Goal: Information Seeking & Learning: Learn about a topic

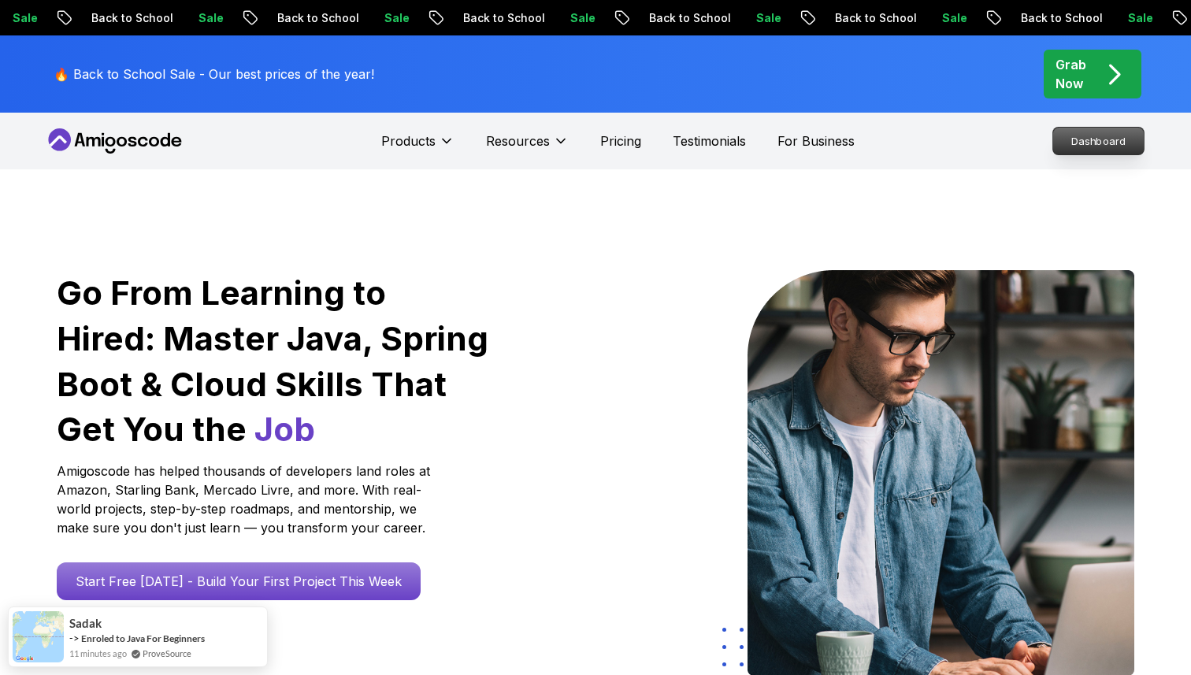
click at [636, 143] on p "Dashboard" at bounding box center [1099, 141] width 91 height 27
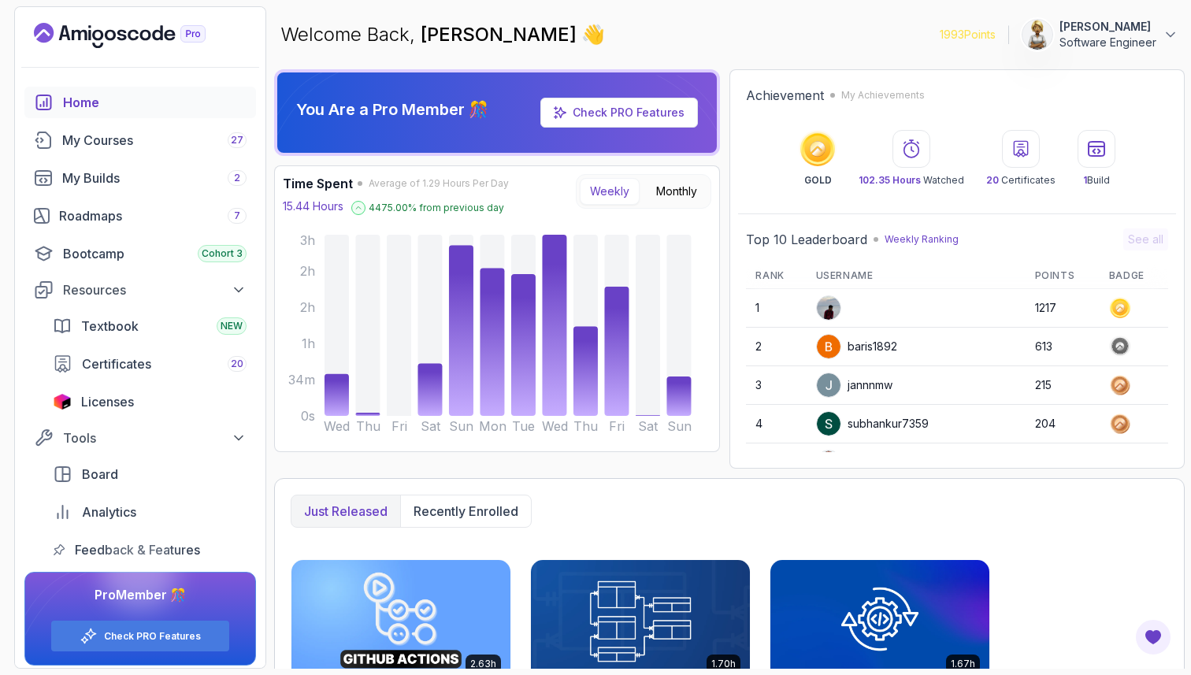
click at [636, 429] on div "subhankur7359" at bounding box center [872, 423] width 113 height 25
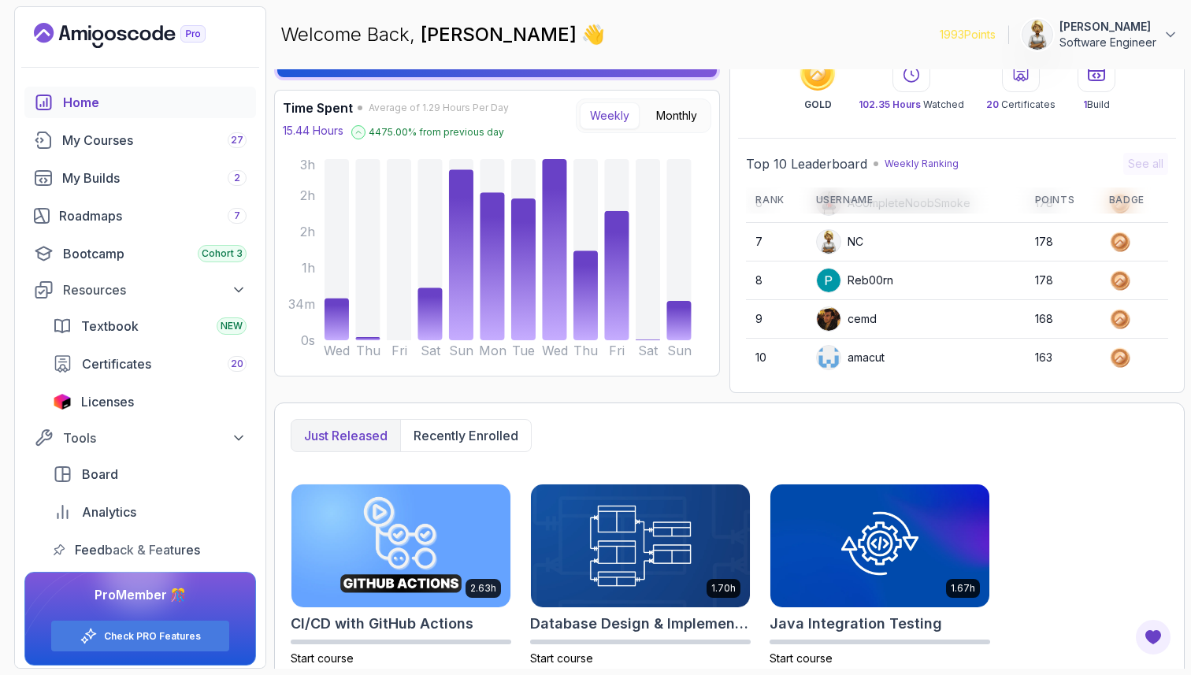
scroll to position [95, 0]
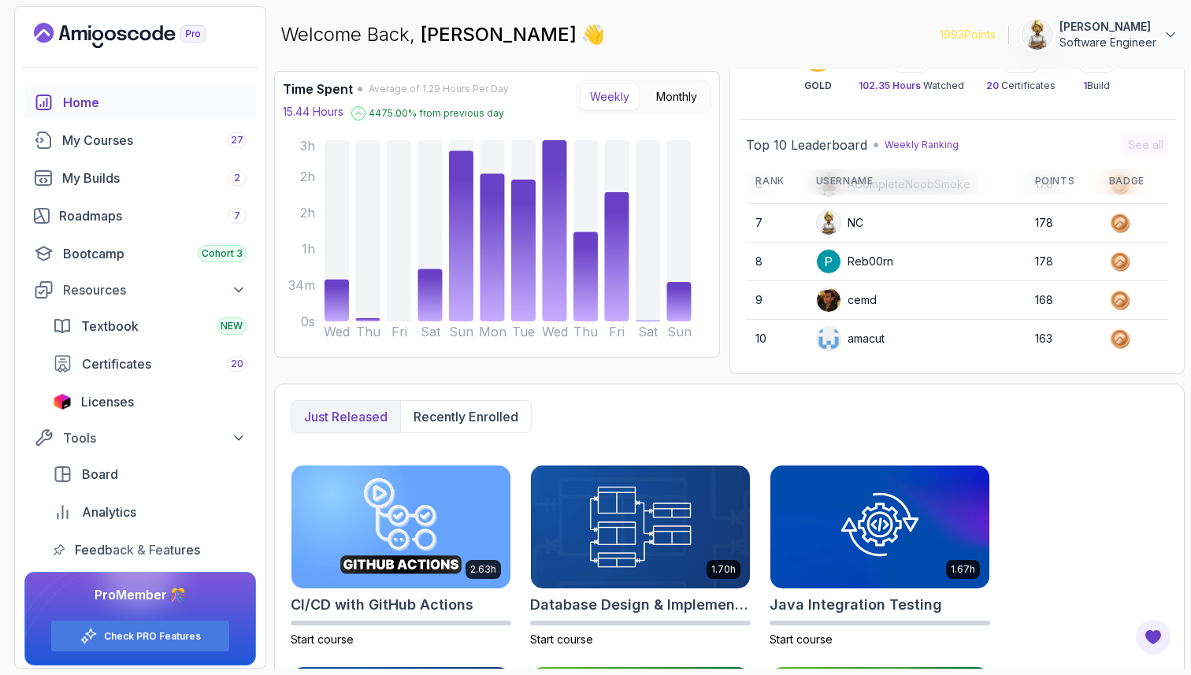
click at [636, 221] on div "NC" at bounding box center [839, 222] width 47 height 25
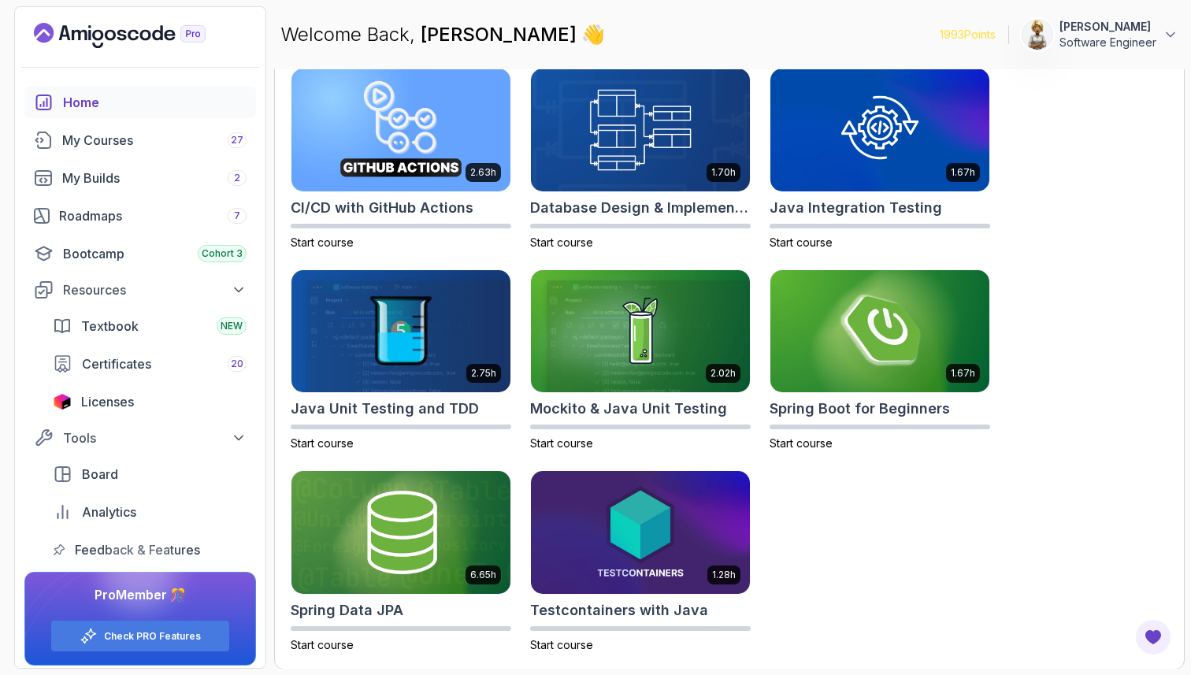
scroll to position [96, 0]
click at [636, 138] on img at bounding box center [641, 129] width 230 height 128
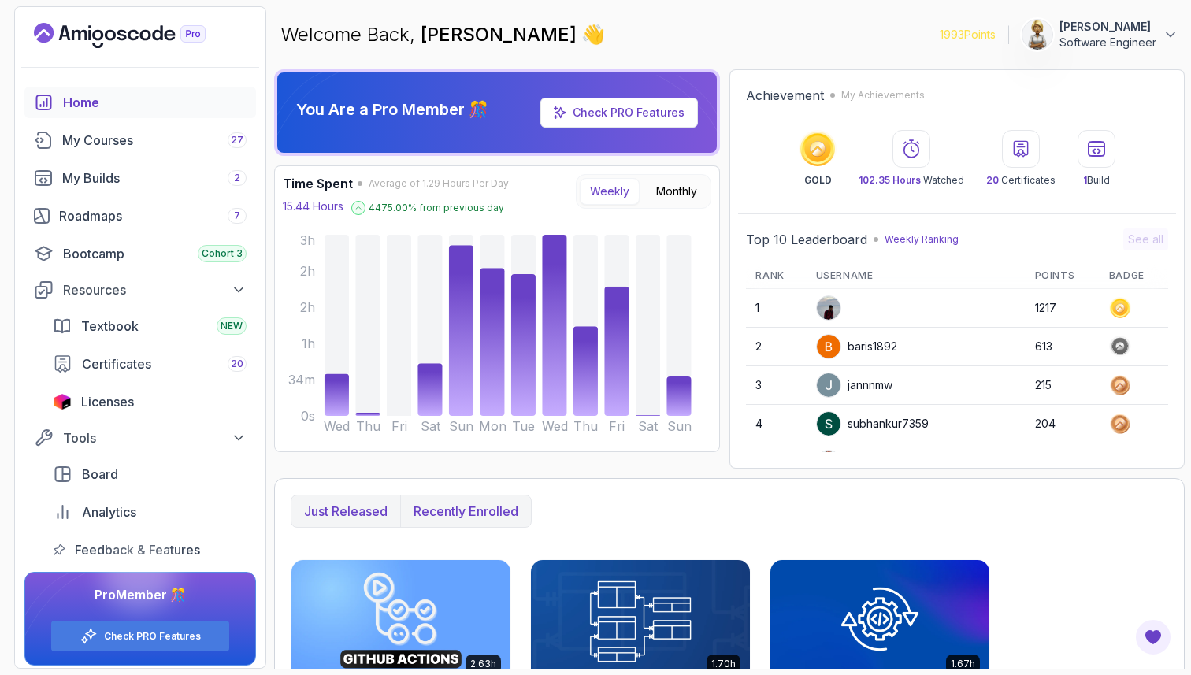
click at [451, 516] on p "Recently enrolled" at bounding box center [466, 511] width 105 height 19
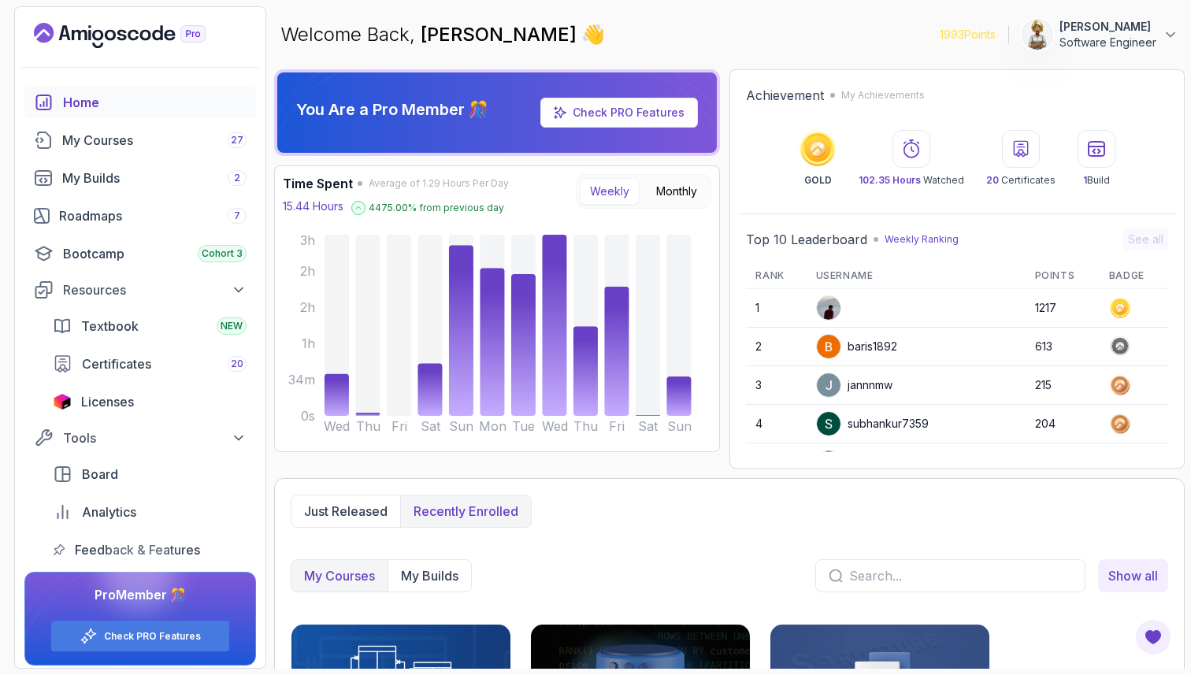
click at [636, 523] on div "Just released Recently enrolled" at bounding box center [730, 511] width 878 height 33
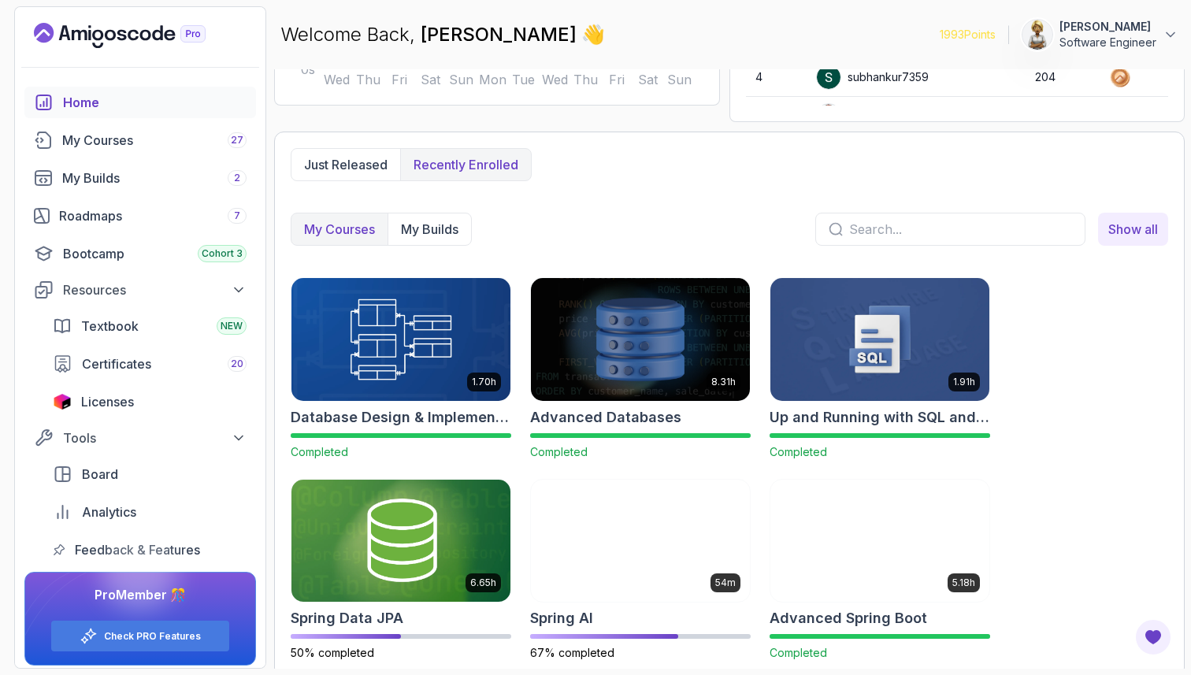
scroll to position [355, 0]
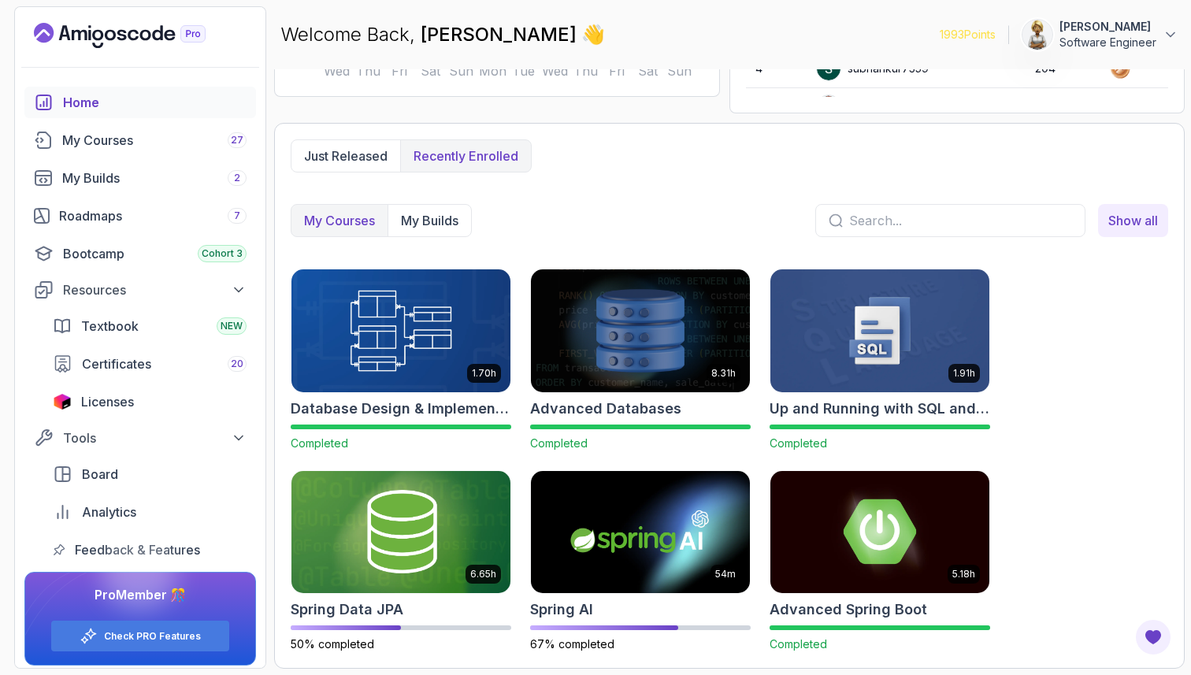
click at [636, 418] on div "1.70h Database Design & Implementation Completed 8.31h Advanced Databases Compl…" at bounding box center [730, 461] width 878 height 384
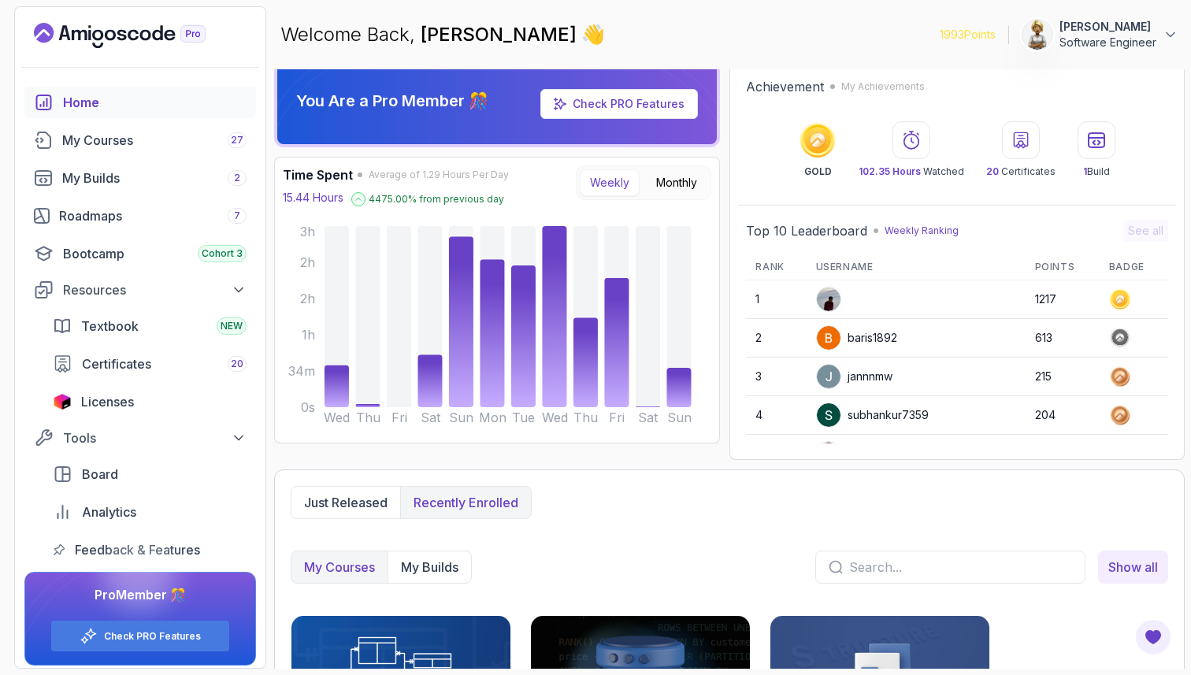
scroll to position [0, 0]
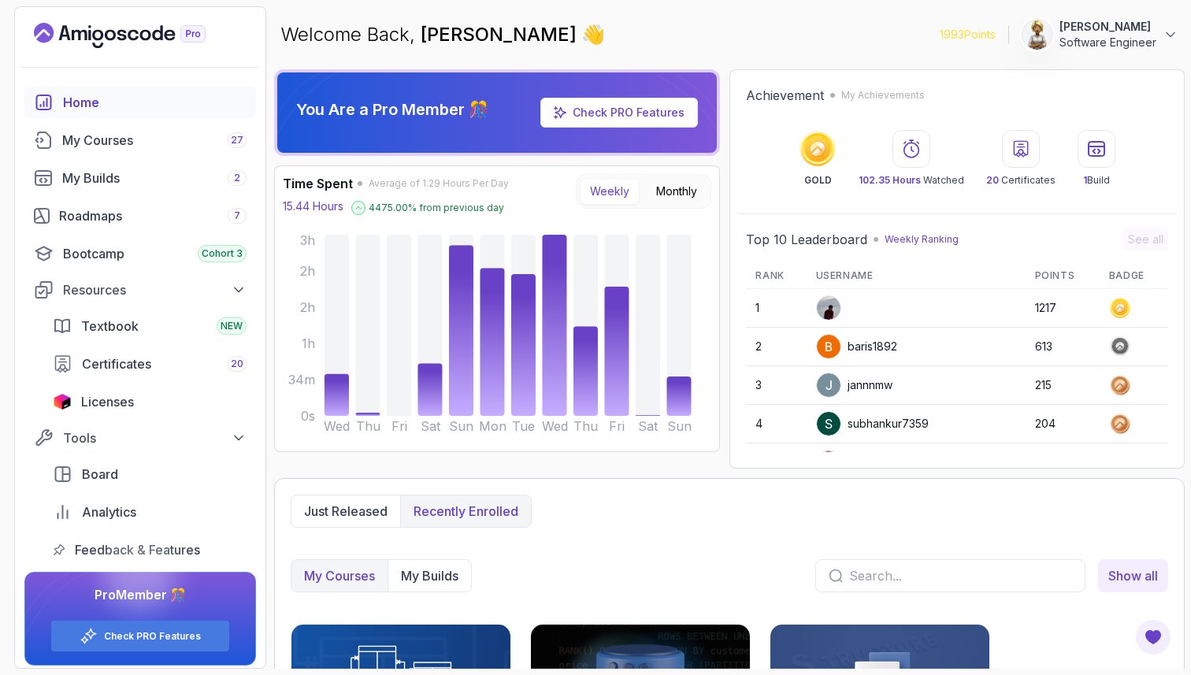
click at [636, 303] on img at bounding box center [829, 308] width 24 height 24
click at [636, 147] on icon at bounding box center [911, 148] width 19 height 19
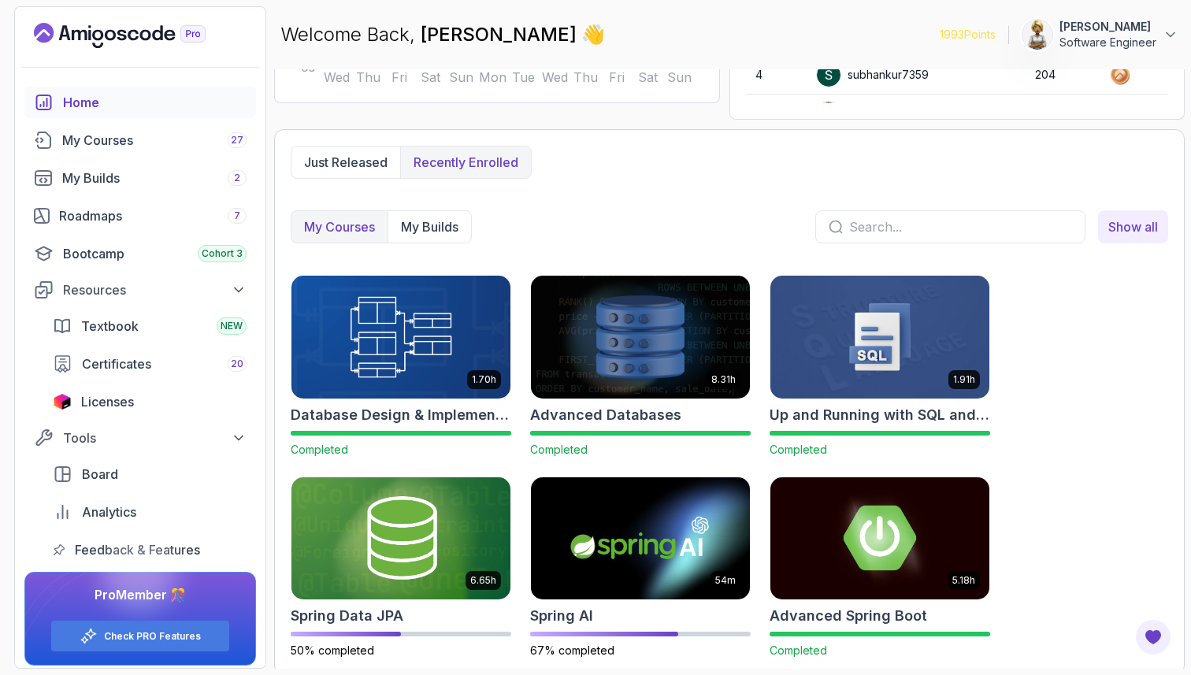
scroll to position [346, 0]
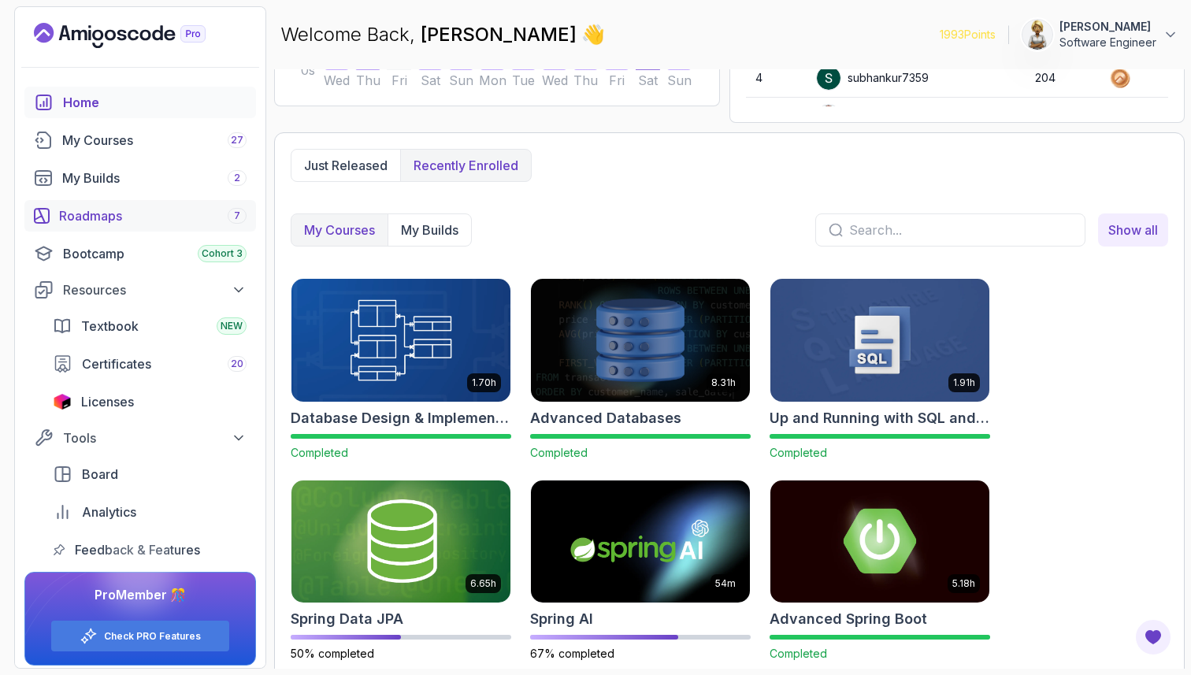
click at [87, 215] on div "Roadmaps 7" at bounding box center [153, 215] width 188 height 19
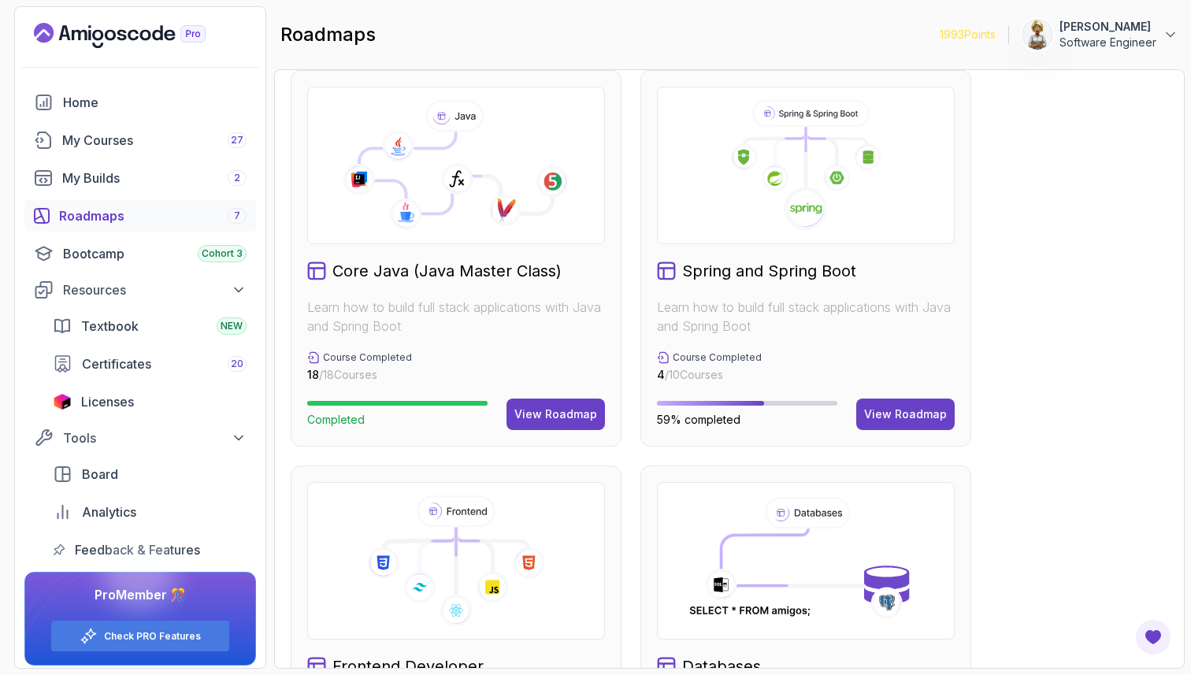
scroll to position [410, 0]
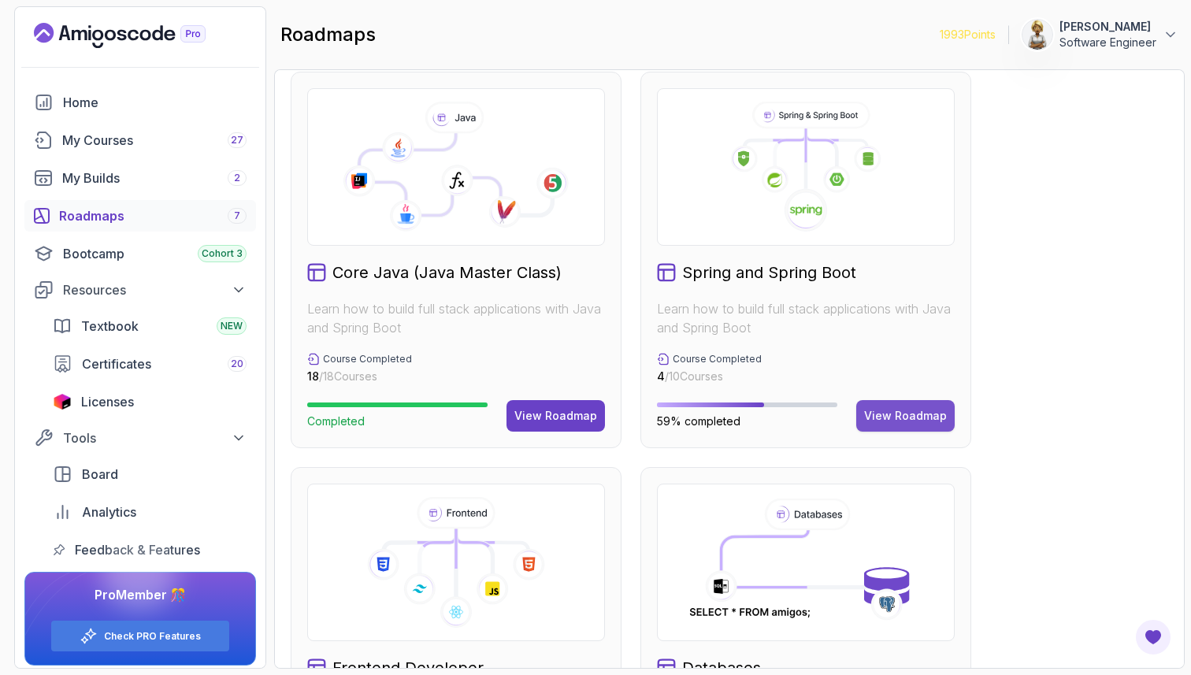
click at [636, 419] on div "View Roadmap" at bounding box center [905, 416] width 83 height 16
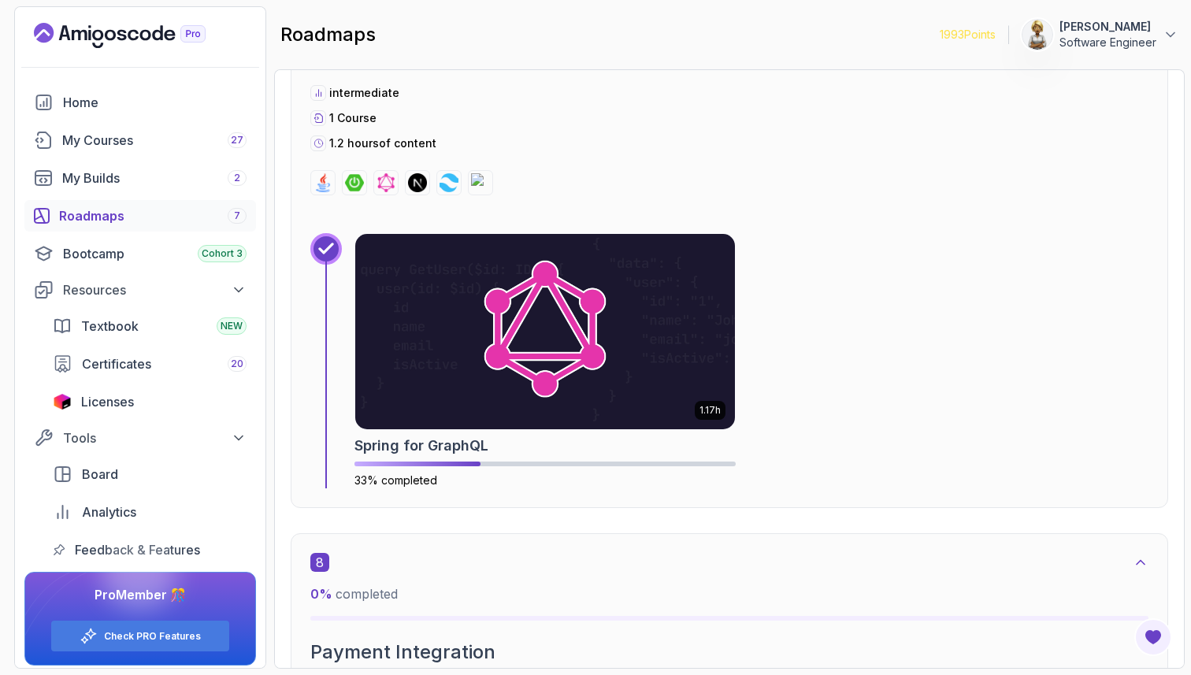
scroll to position [4363, 0]
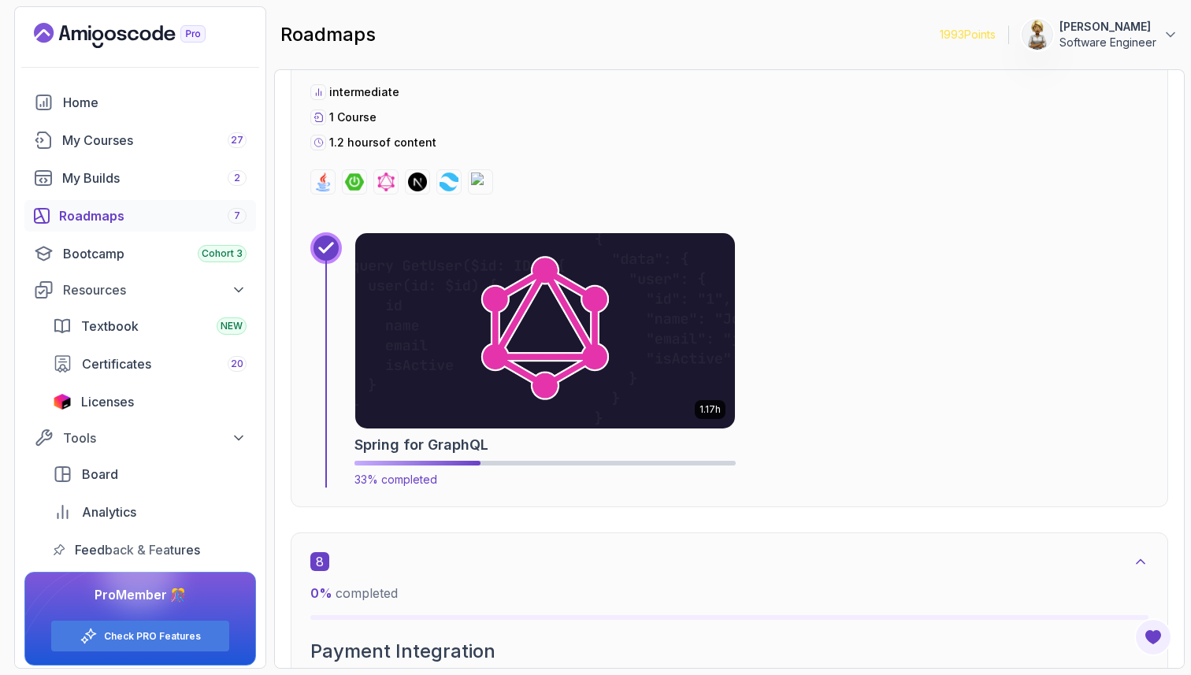
click at [636, 309] on img at bounding box center [545, 331] width 399 height 205
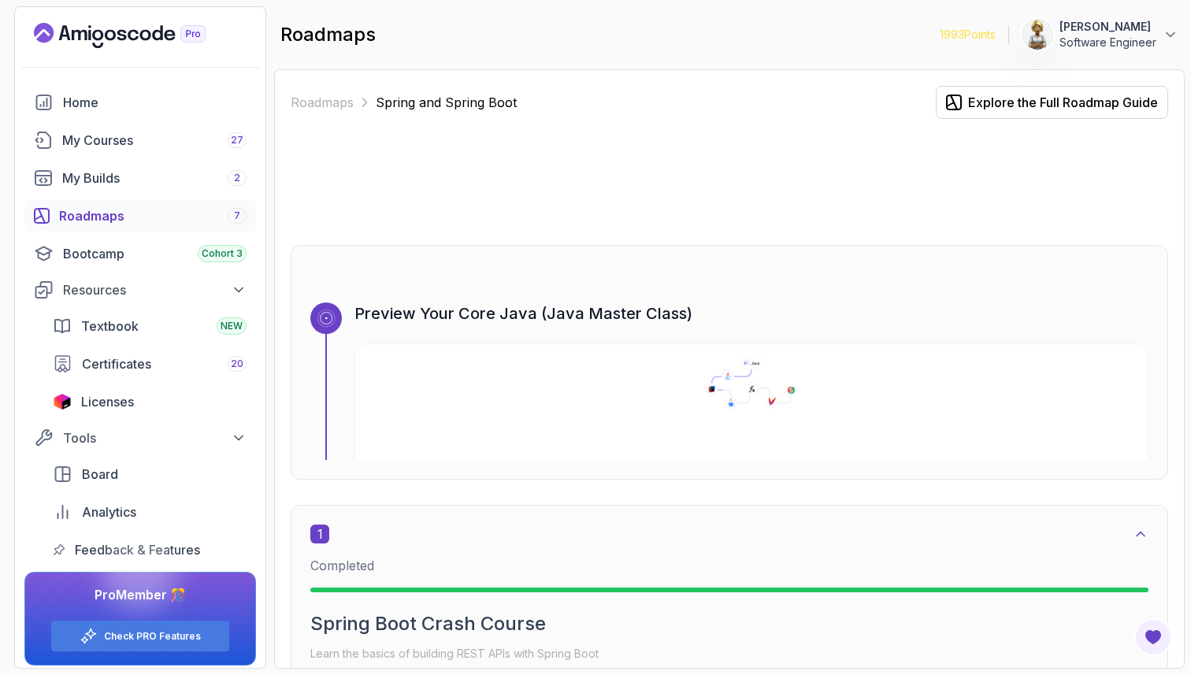
click at [636, 283] on div "Roadmaps Spring and Spring Boot Explore the Full Roadmap Guide Preview Your Cor…" at bounding box center [729, 369] width 911 height 600
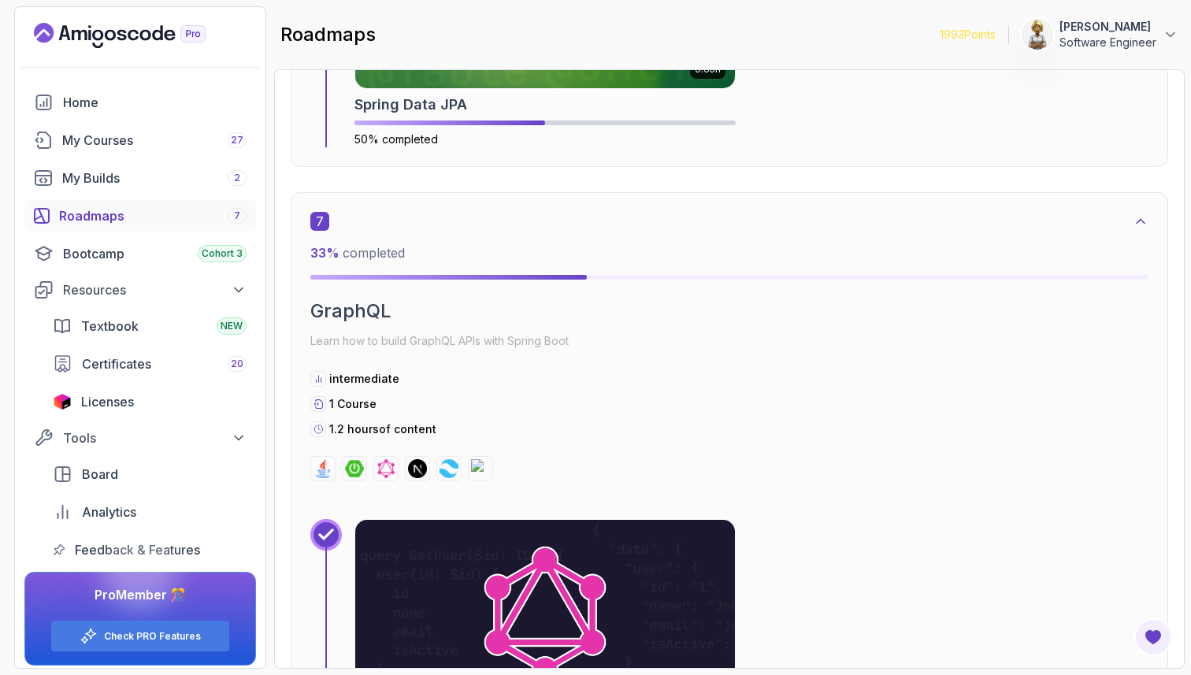
scroll to position [4659, 0]
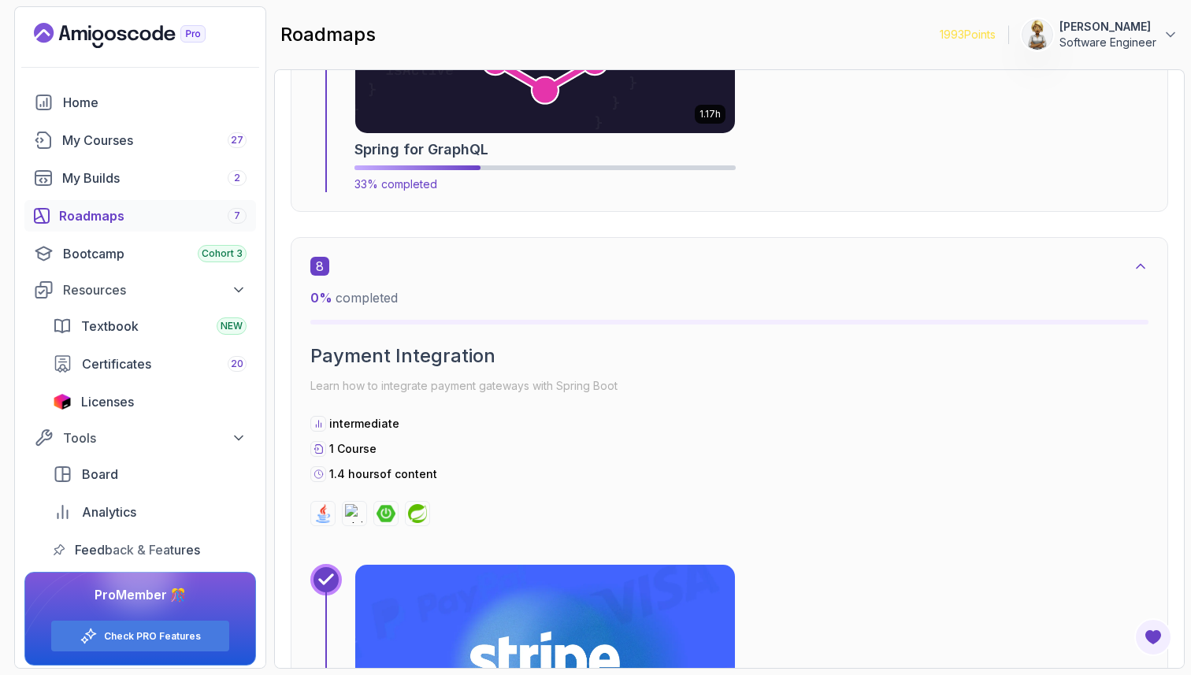
click at [618, 116] on img at bounding box center [545, 35] width 399 height 205
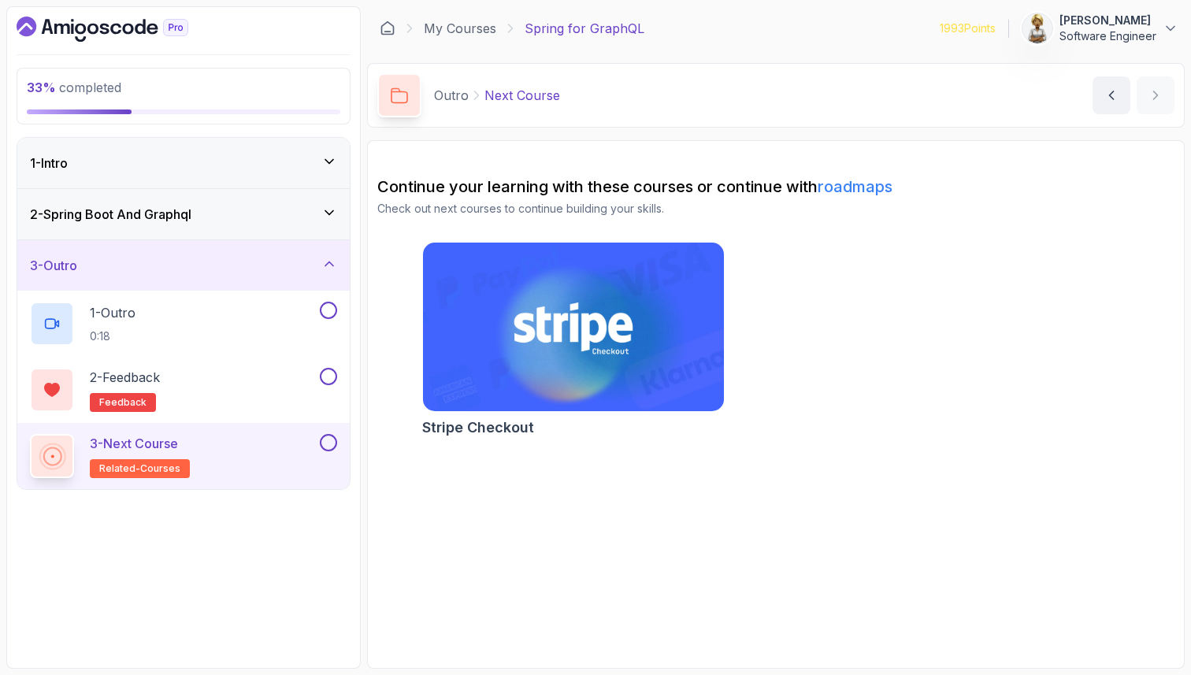
click at [326, 266] on icon at bounding box center [330, 264] width 16 height 16
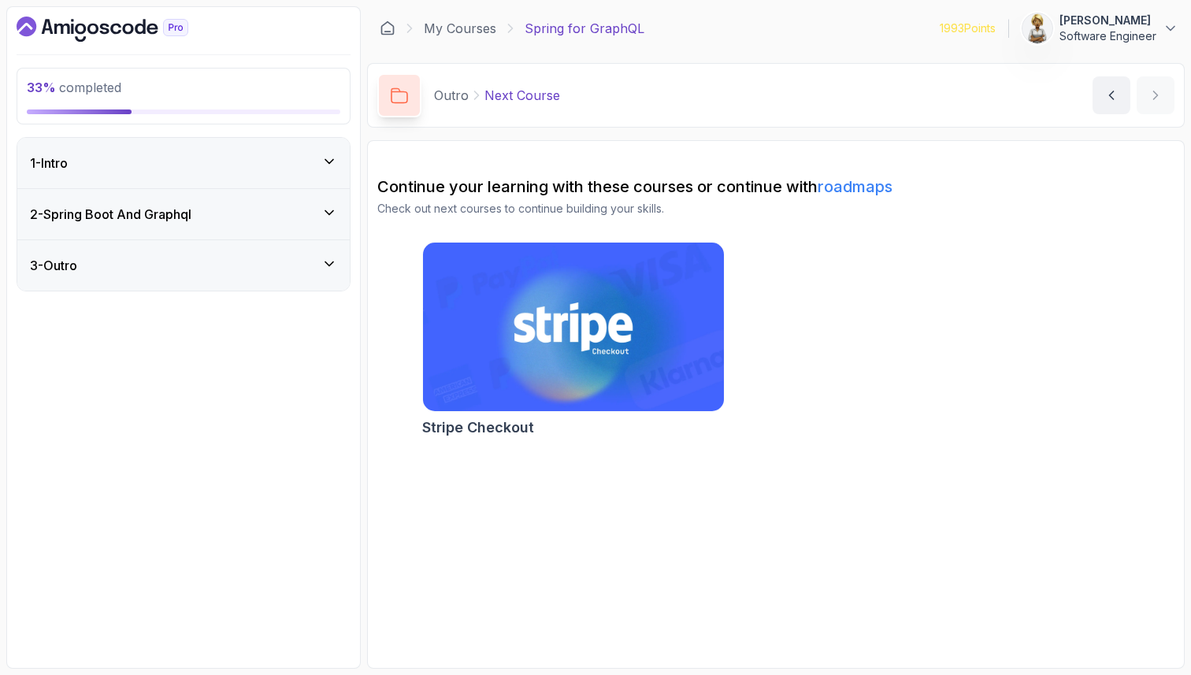
click at [336, 213] on icon at bounding box center [330, 213] width 16 height 16
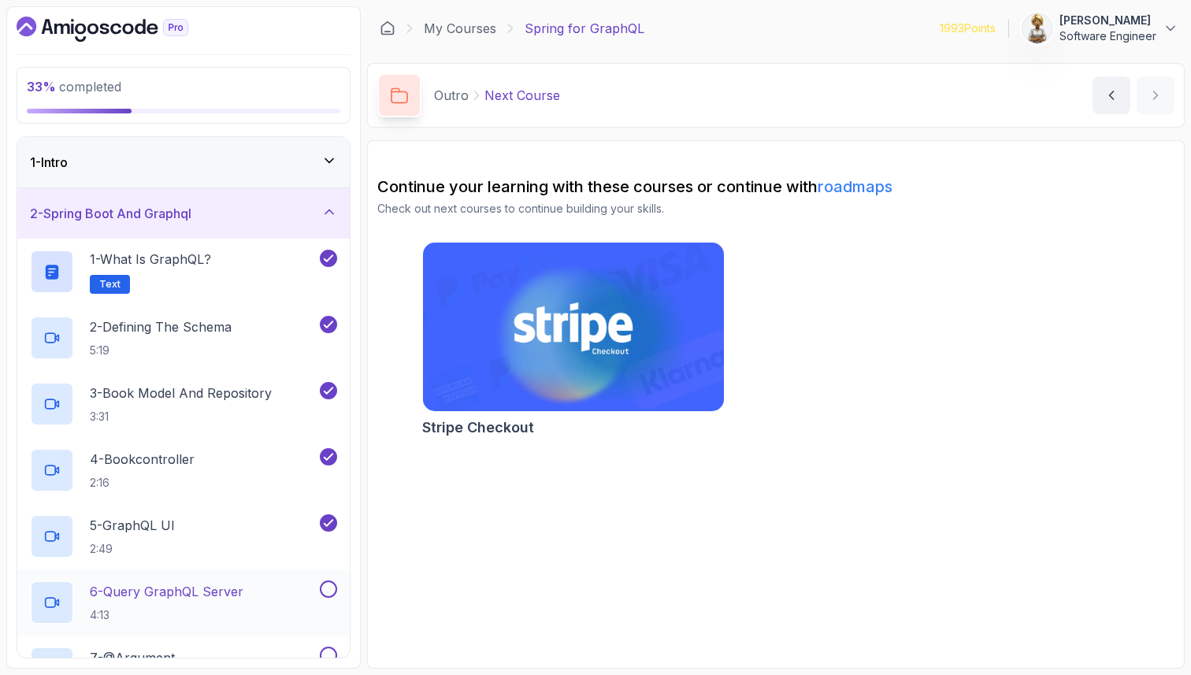
click at [224, 588] on p "6 - Query GraphQL Server" at bounding box center [167, 591] width 154 height 19
